Goal: Communication & Community: Share content

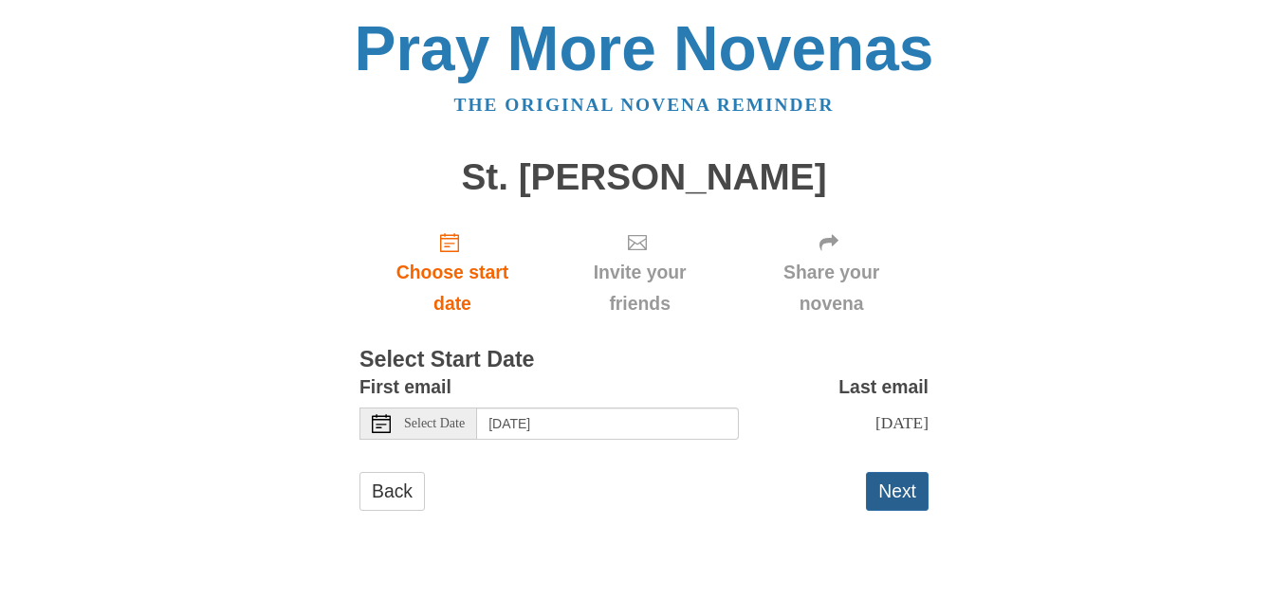
click at [898, 496] on button "Next" at bounding box center [897, 491] width 63 height 39
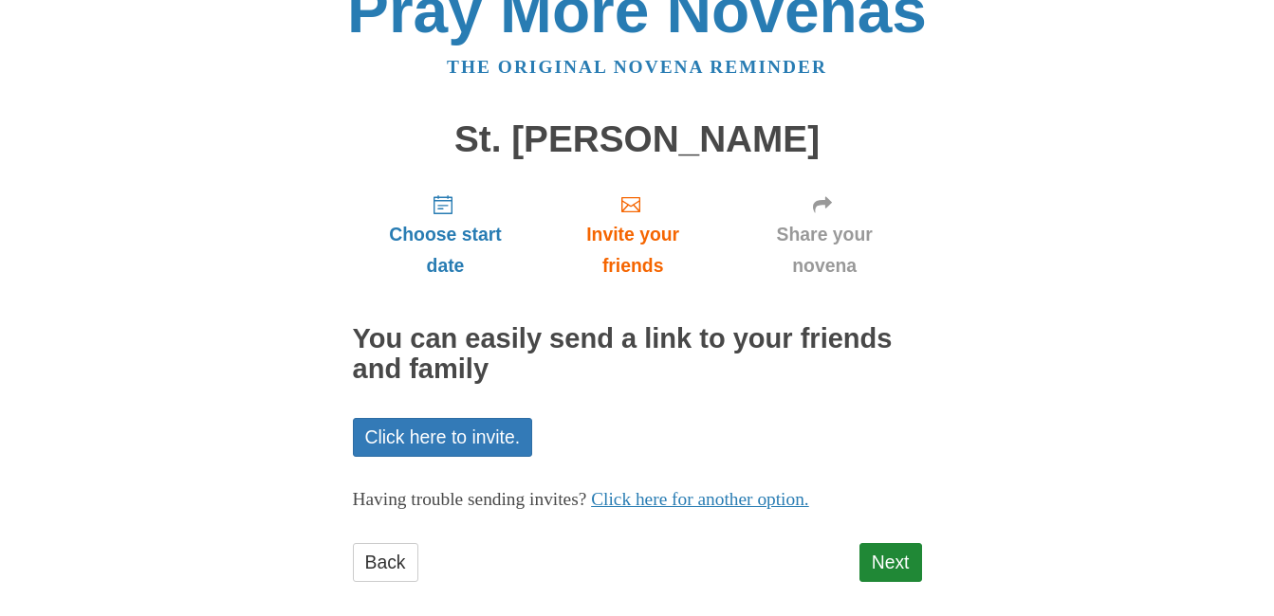
scroll to position [59, 0]
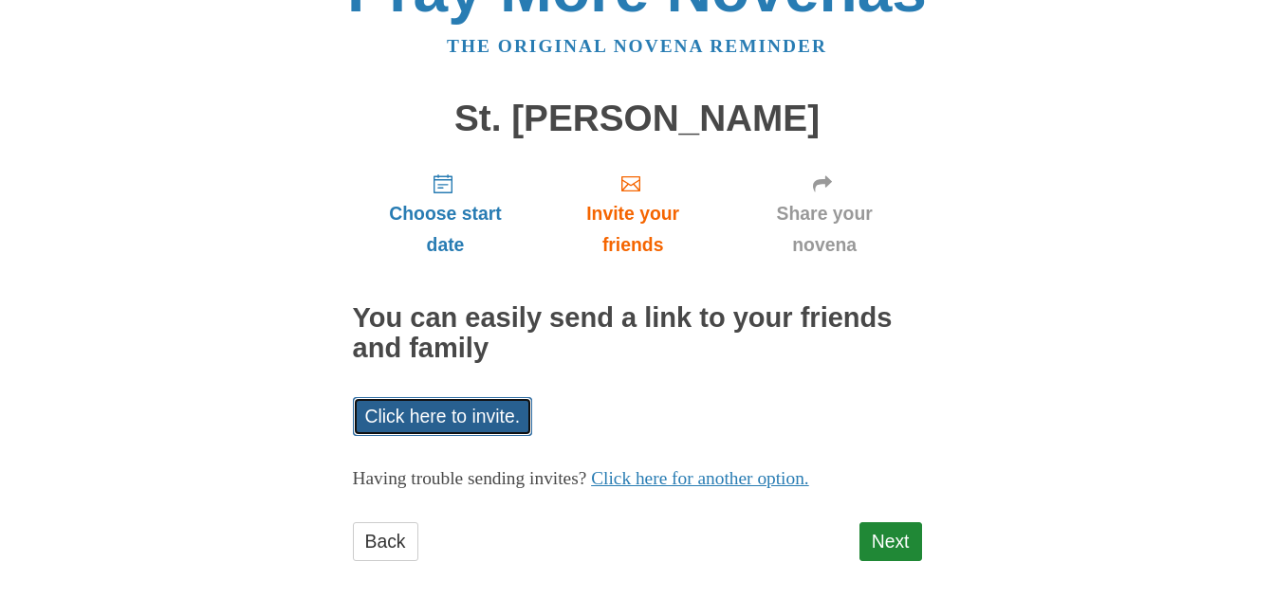
click at [436, 420] on link "Click here to invite." at bounding box center [443, 416] width 180 height 39
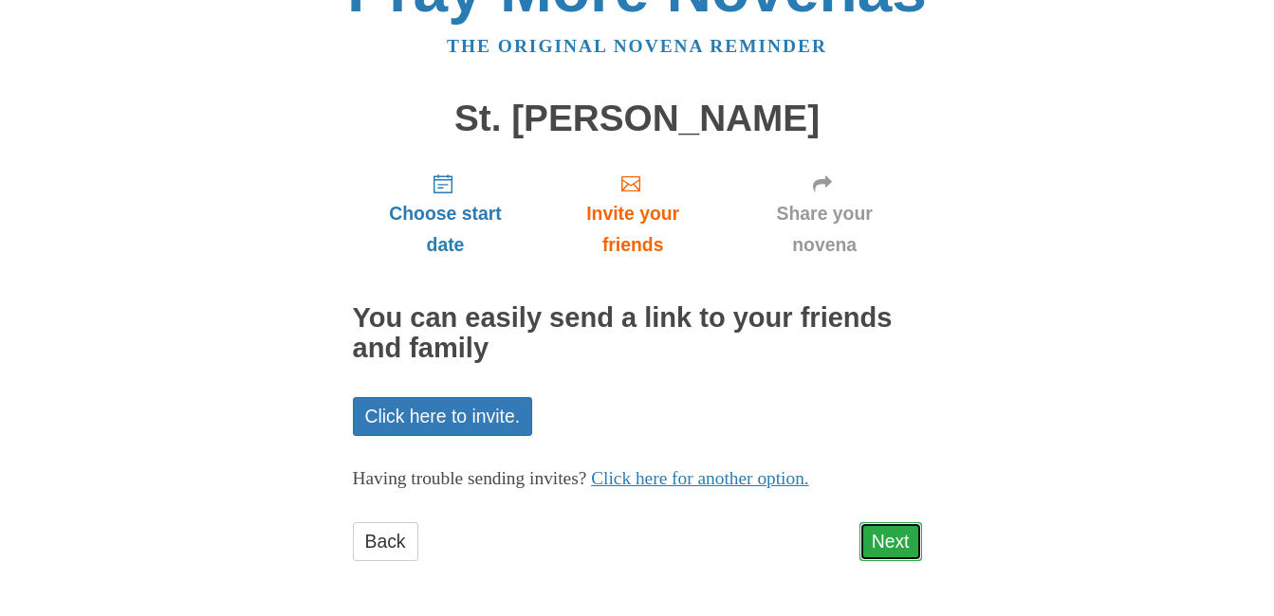
click at [880, 545] on link "Next" at bounding box center [890, 542] width 63 height 39
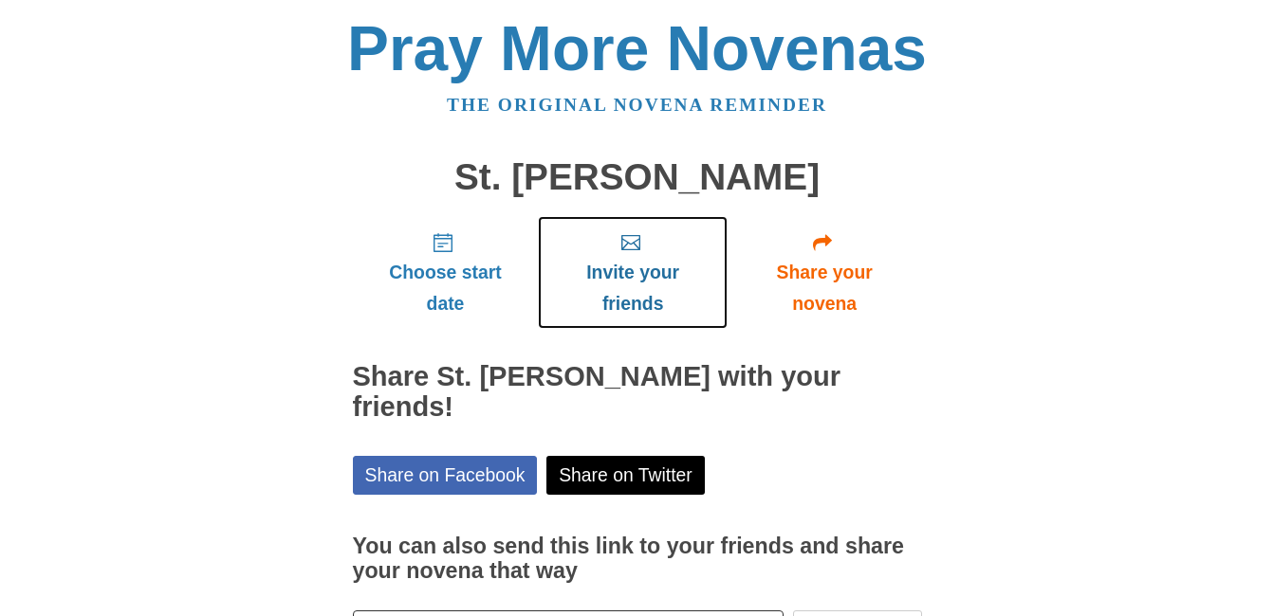
click at [628, 244] on use "Invite your friends" at bounding box center [630, 242] width 19 height 15
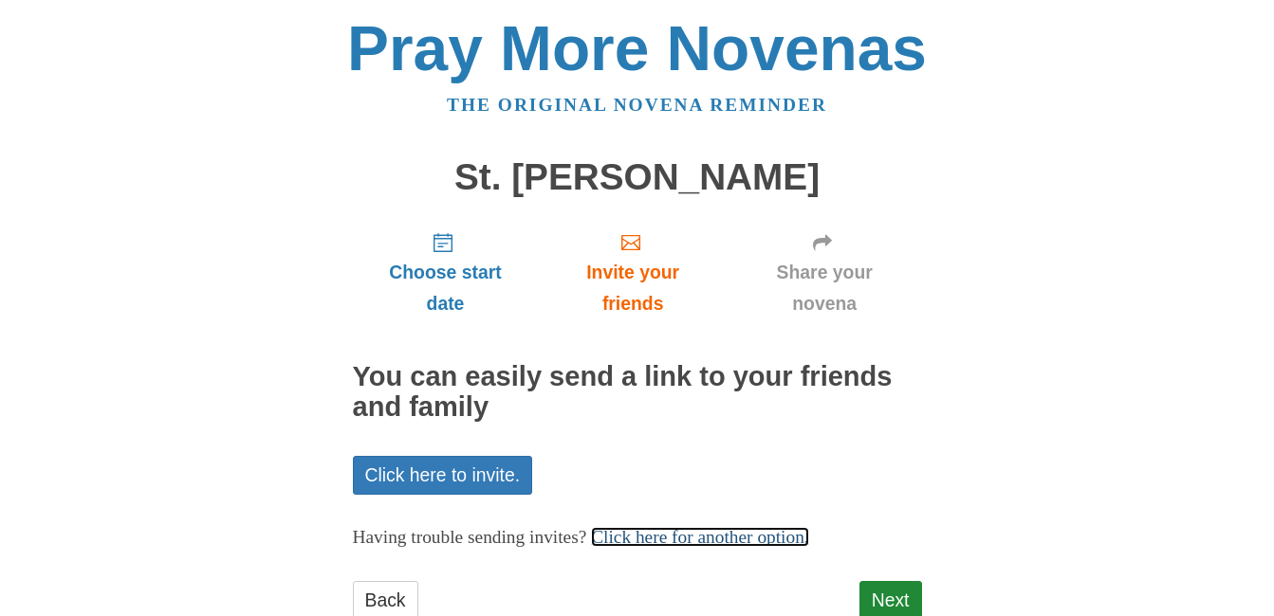
click at [809, 537] on link "Click here for another option." at bounding box center [700, 537] width 218 height 20
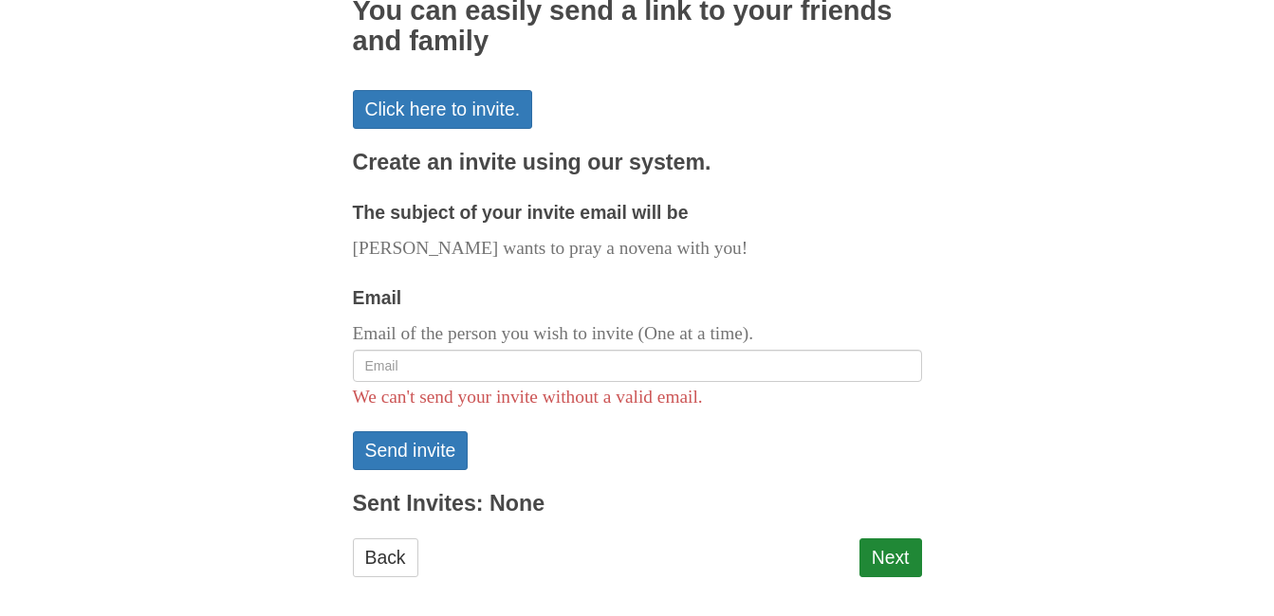
scroll to position [379, 0]
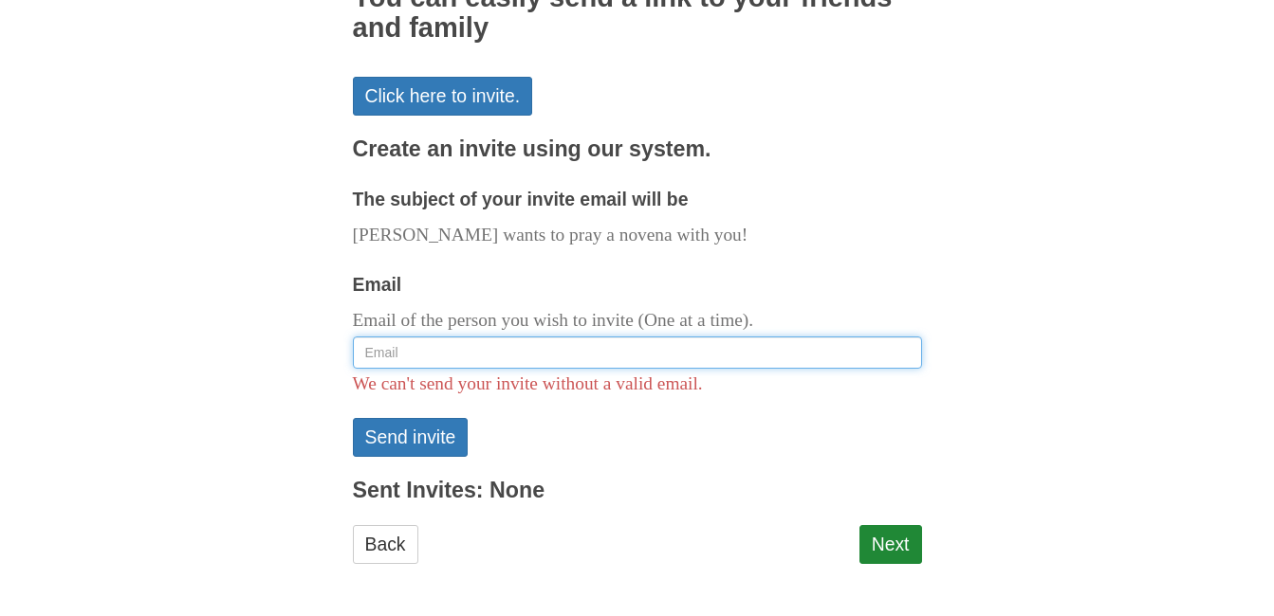
click at [394, 354] on input "Email" at bounding box center [637, 353] width 569 height 32
type input "[PERSON_NAME][EMAIL_ADDRESS][DOMAIN_NAME]"
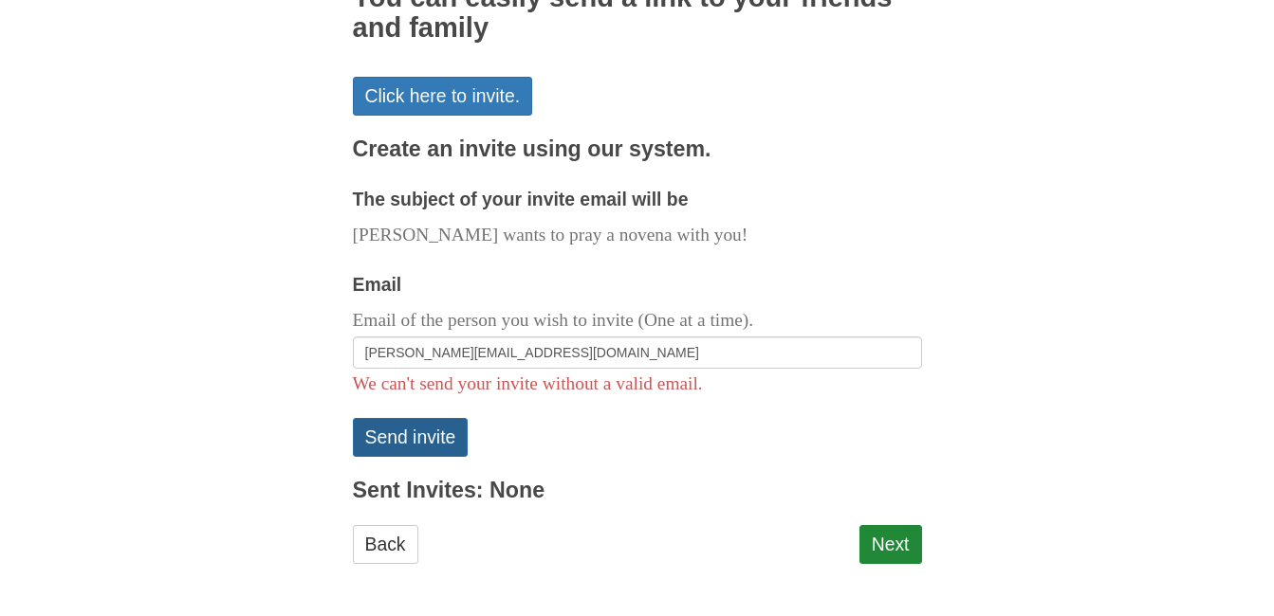
click at [409, 437] on button "Send invite" at bounding box center [411, 437] width 116 height 39
